Goal: Use online tool/utility: Utilize a website feature to perform a specific function

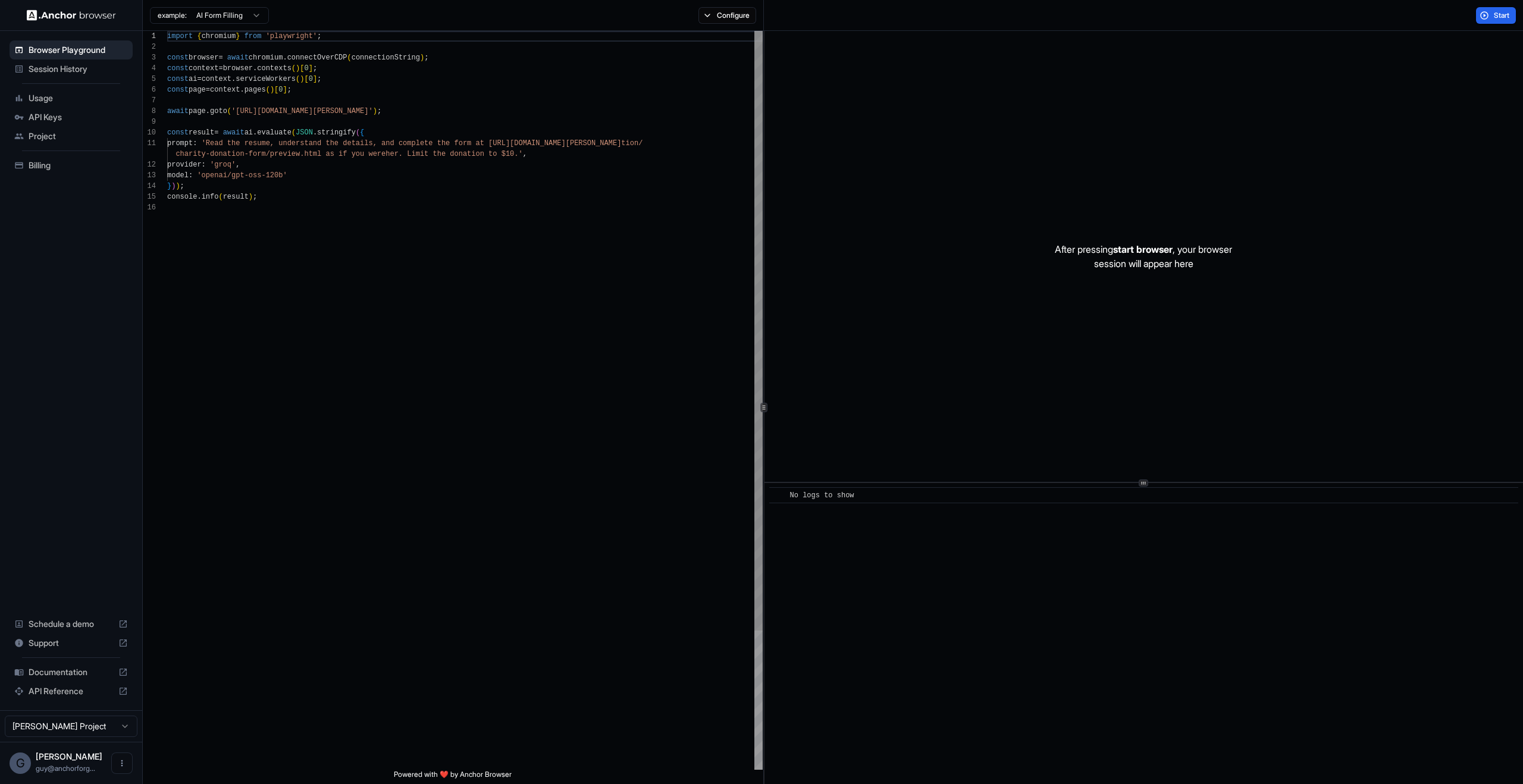
type textarea "**********"
click at [677, 302] on div "import { chromium } from 'playwright' ; const browser = await chromium . connec…" at bounding box center [465, 485] width 595 height 910
click at [1491, 20] on button "Start" at bounding box center [1496, 14] width 40 height 16
click at [1246, 348] on div at bounding box center [1144, 256] width 759 height 451
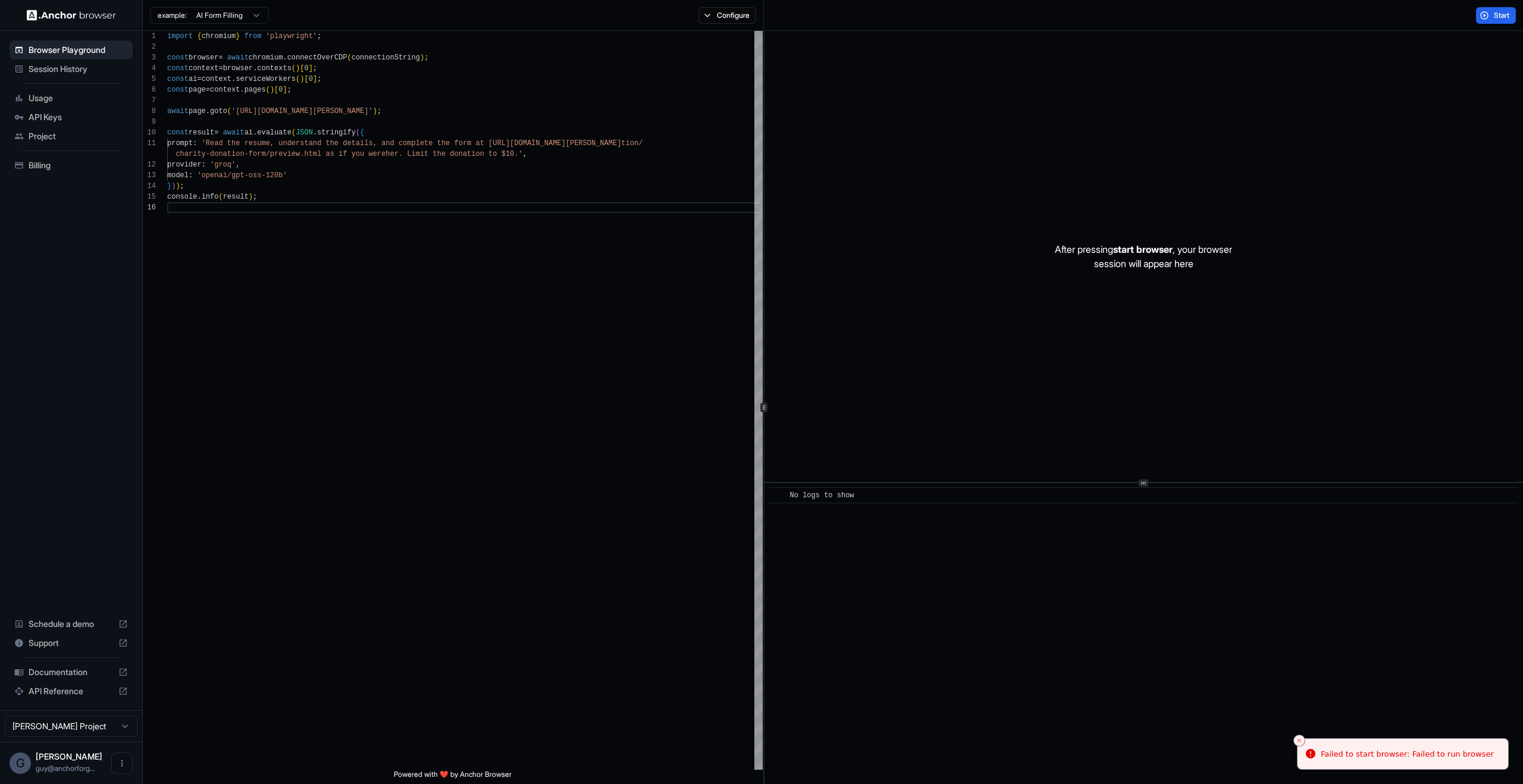
click at [112, 73] on span "Session History" at bounding box center [78, 69] width 100 height 11
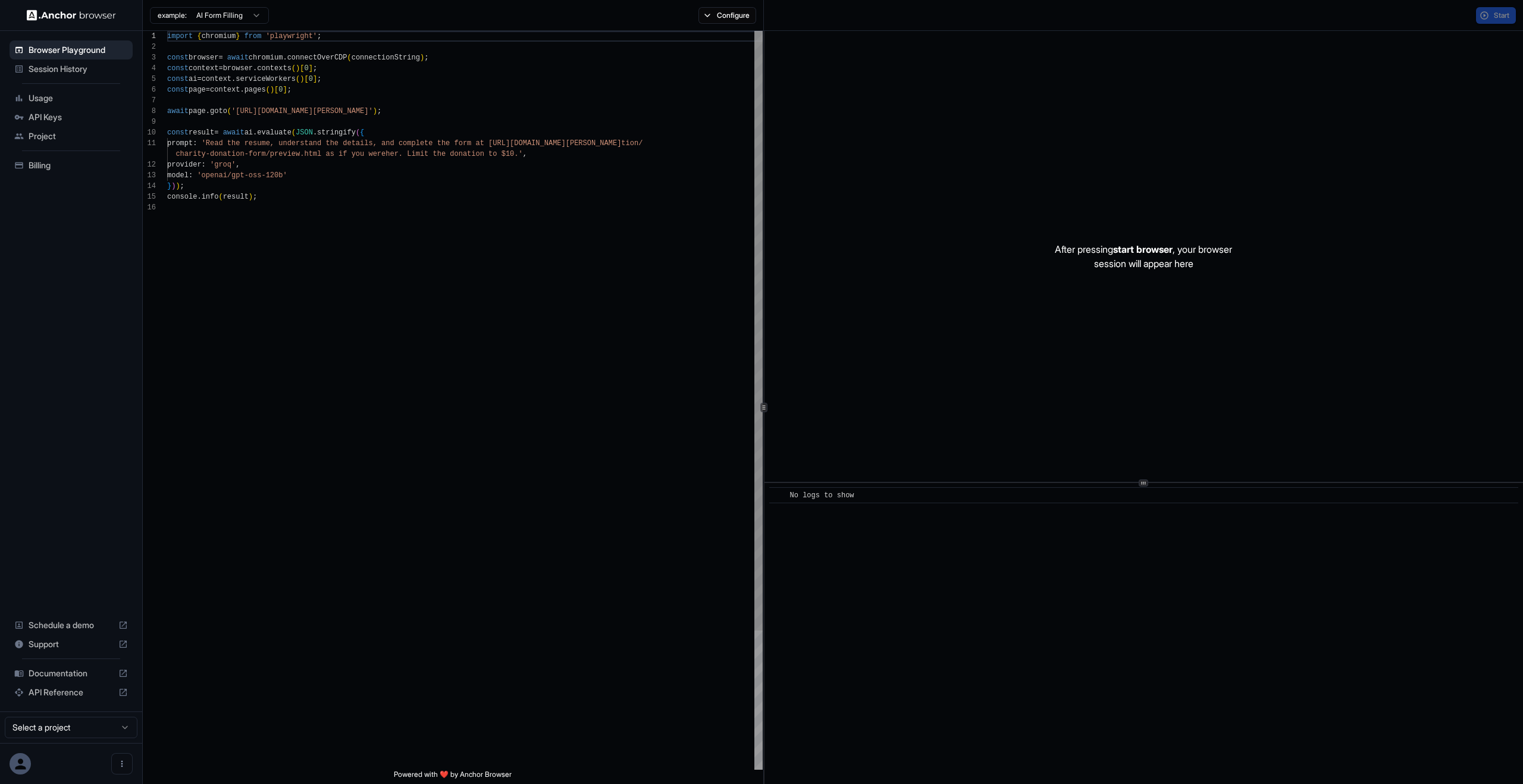
scroll to position [107, 0]
click at [1424, 105] on div "After pressing start browser , your browser session will appear here" at bounding box center [1144, 256] width 759 height 451
click at [1469, 29] on div "Start" at bounding box center [1143, 15] width 759 height 31
click at [1477, 24] on div "Start" at bounding box center [1143, 15] width 759 height 31
click at [1489, 17] on button "Start" at bounding box center [1496, 14] width 40 height 16
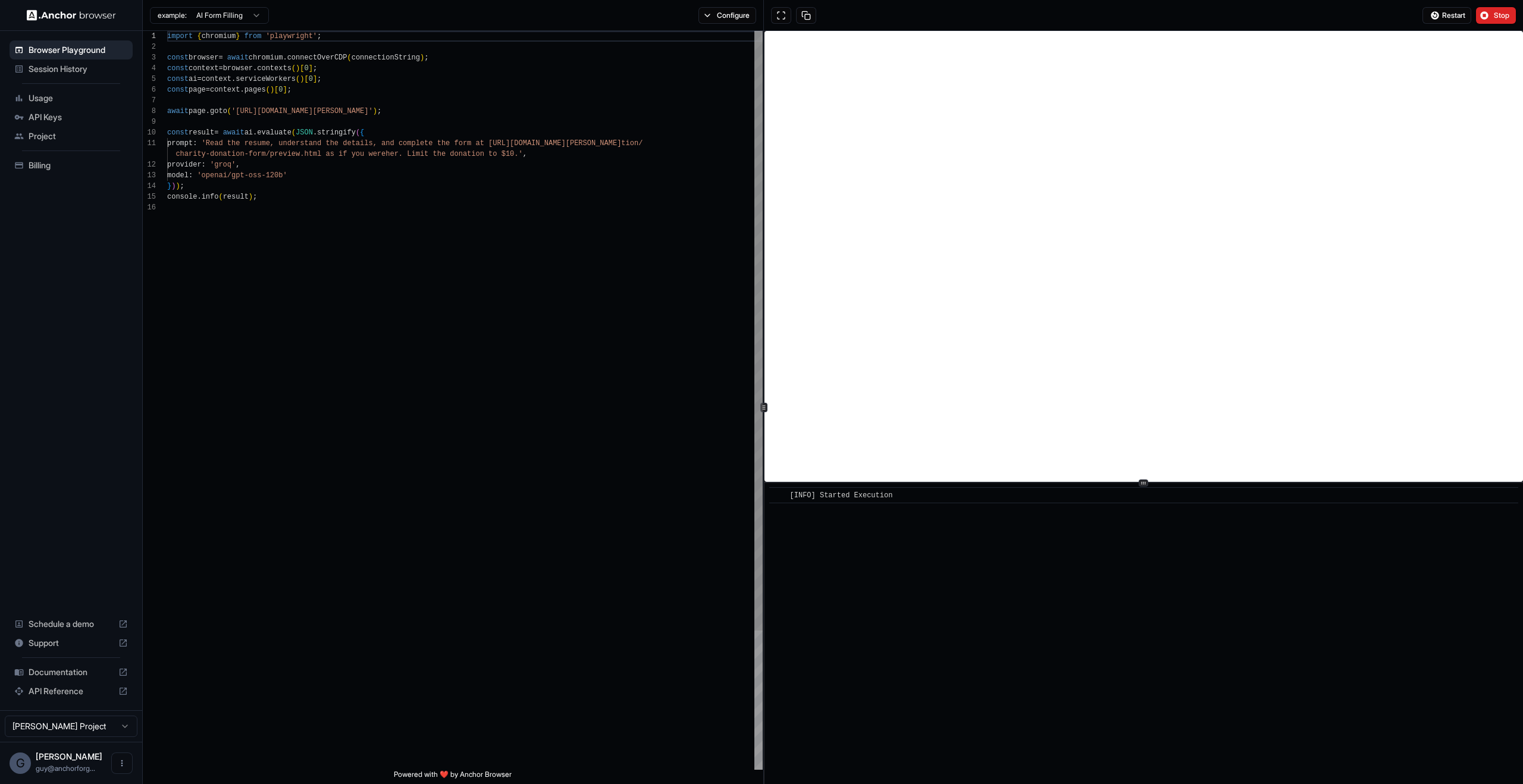
type textarea "**********"
click at [645, 170] on div "import { chromium } from 'playwright' ; const browser = await chromium . connec…" at bounding box center [465, 485] width 595 height 910
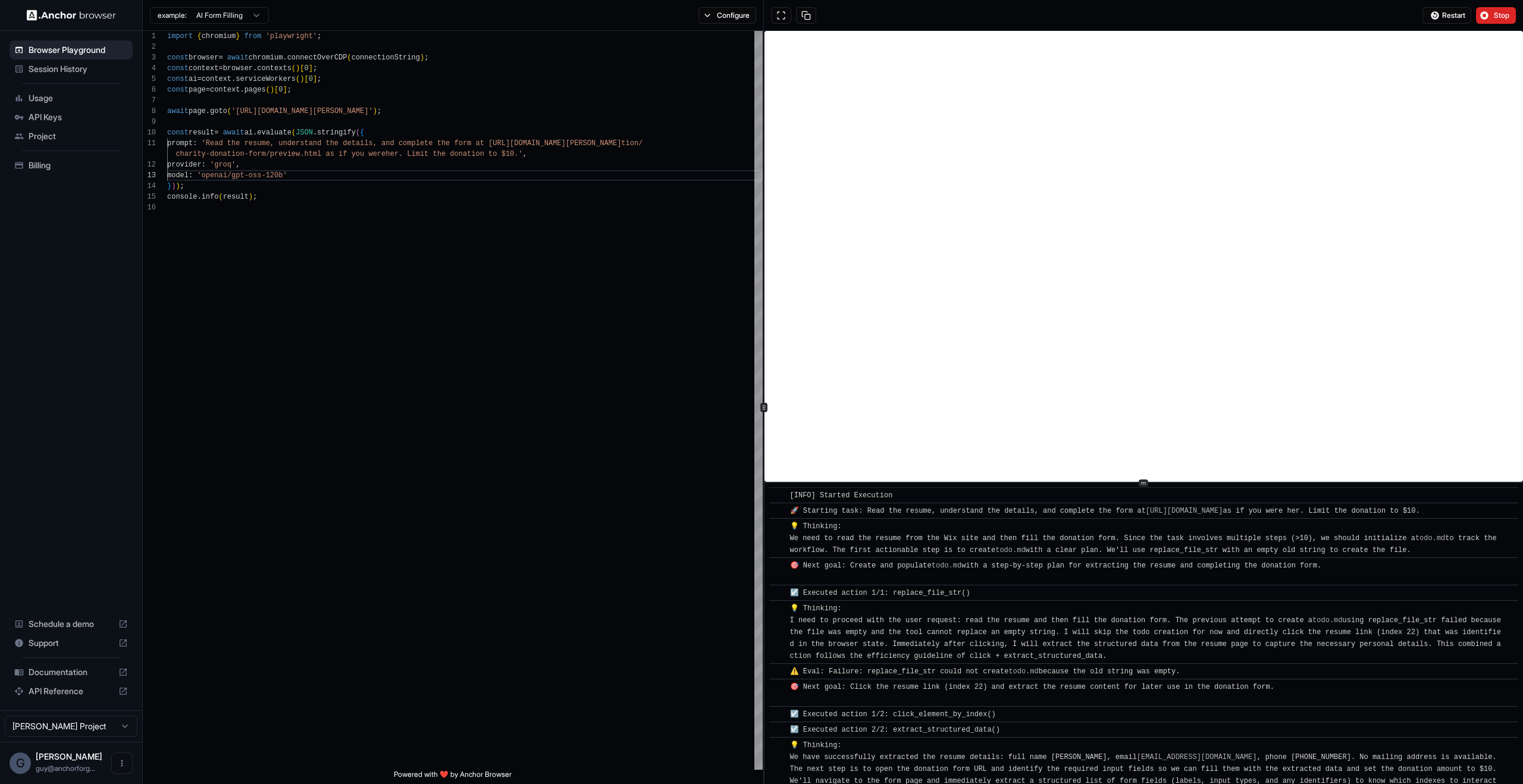
scroll to position [461, 0]
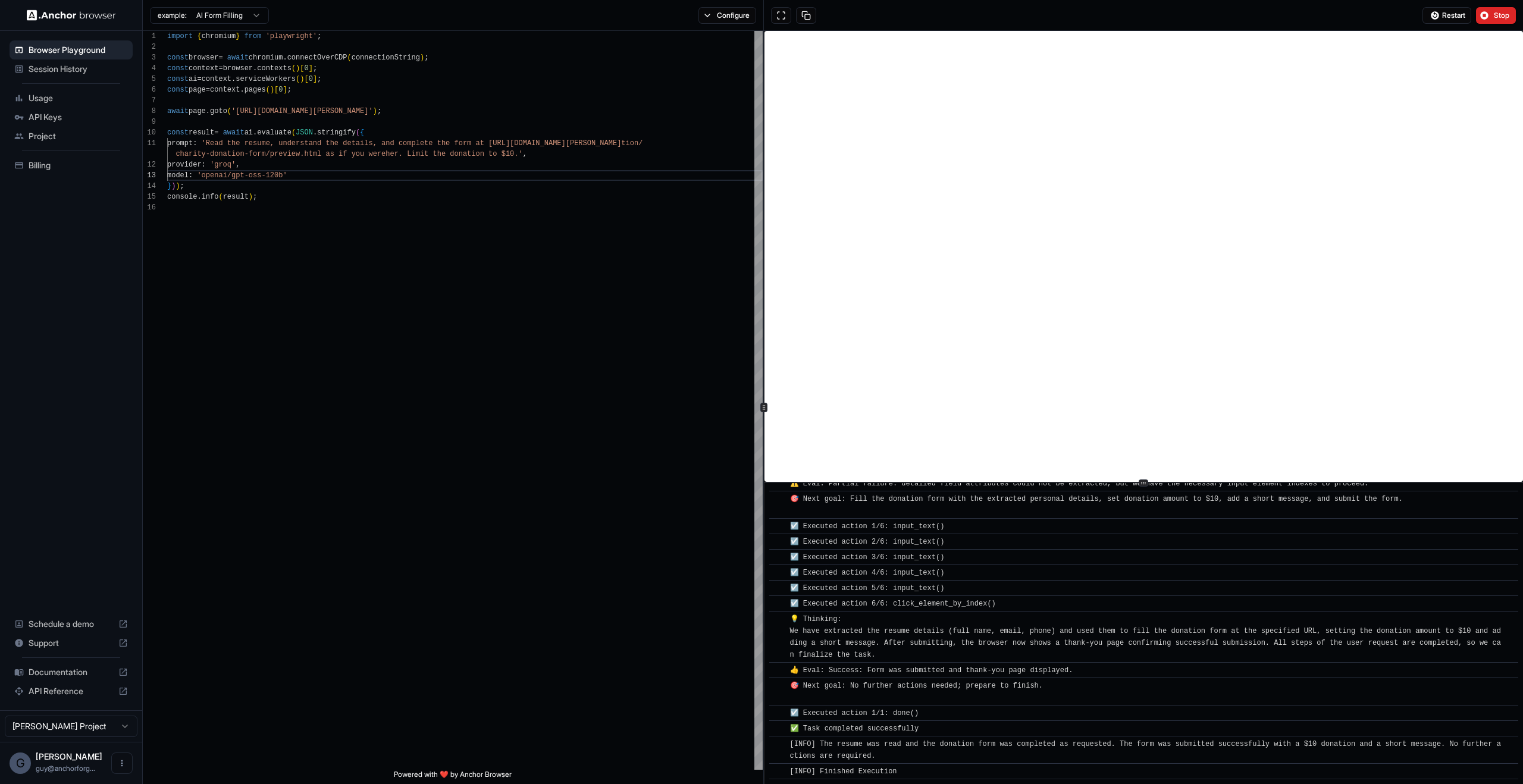
click at [998, 608] on div "☑️ Executed action 6/6: click_element_by_index()" at bounding box center [894, 604] width 210 height 11
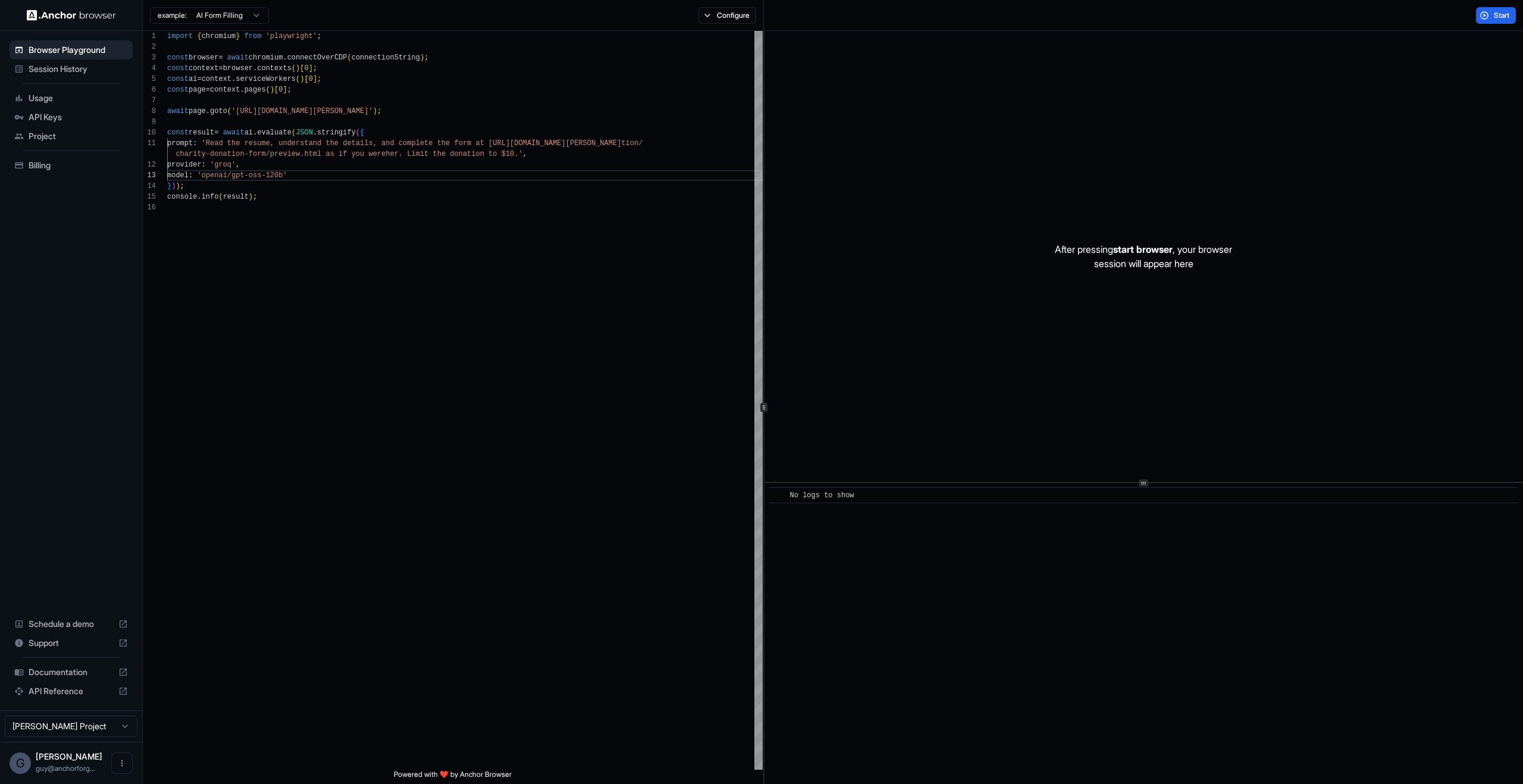
scroll to position [0, 0]
drag, startPoint x: 1130, startPoint y: 307, endPoint x: 1133, endPoint y: 482, distance: 175.0
click at [1133, 482] on div "After pressing start browser , your browser session will appear here ​ No logs …" at bounding box center [1144, 407] width 759 height 753
click at [518, 378] on div "import { chromium } from 'playwright' ; const browser = await chromium . connec…" at bounding box center [465, 485] width 595 height 910
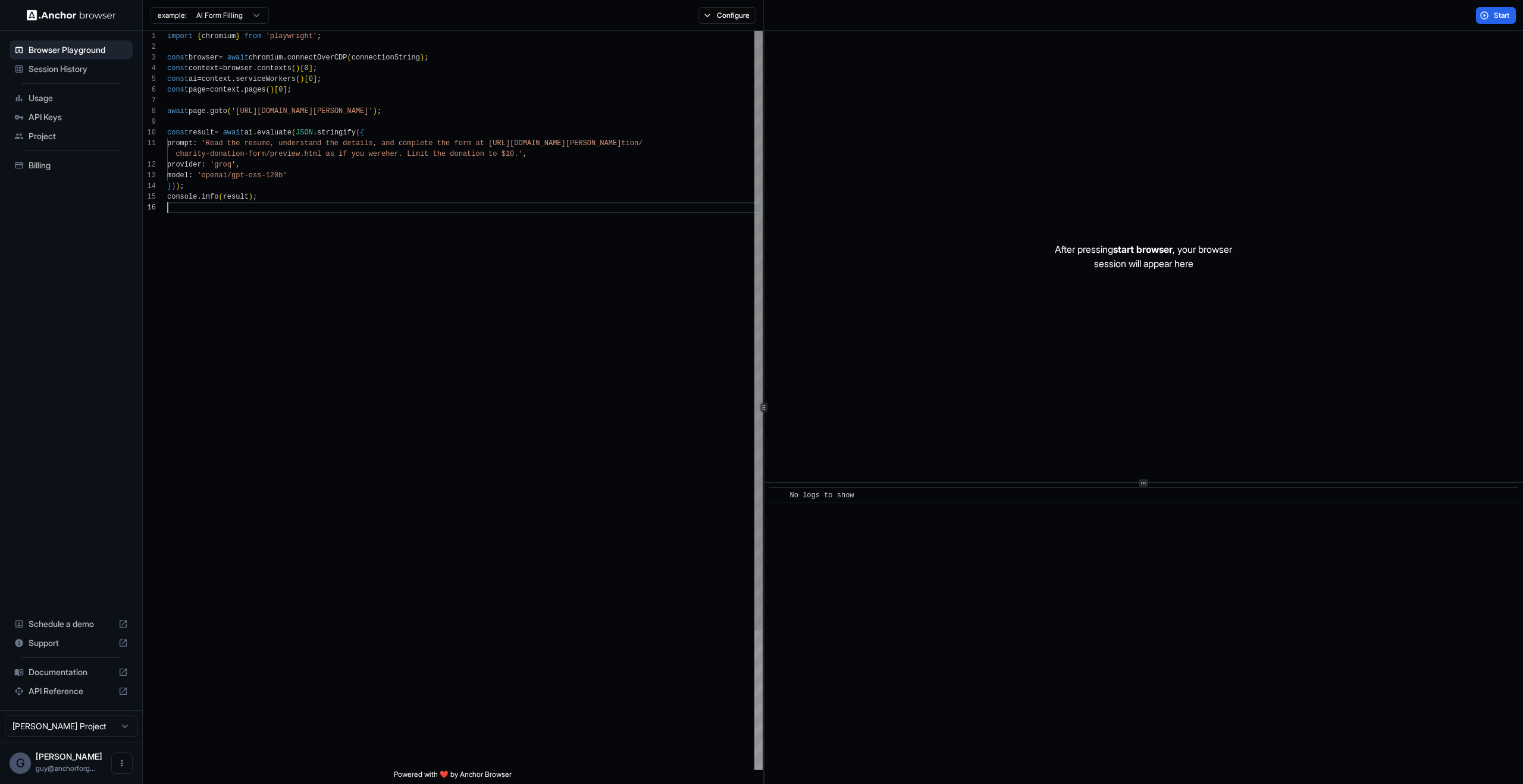
click at [531, 169] on div "import { chromium } from 'playwright' ; const browser = await chromium . connec…" at bounding box center [465, 485] width 595 height 910
